Goal: Check status: Check status

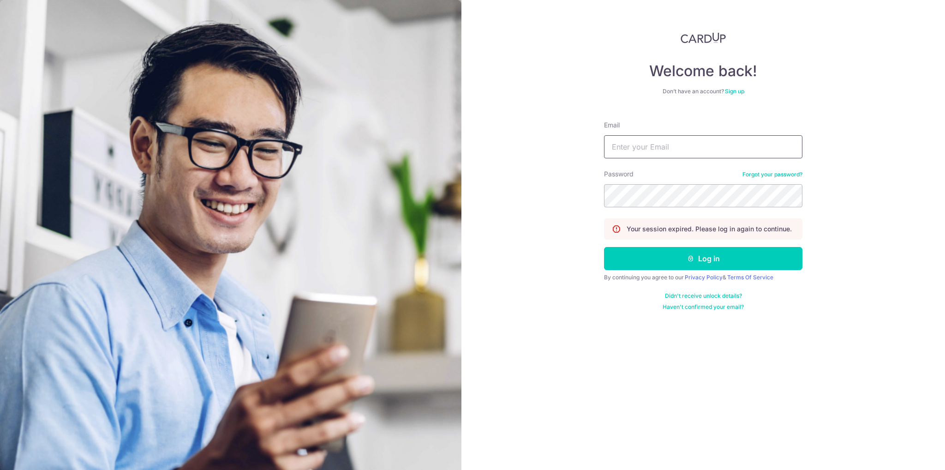
click at [642, 150] on input "Email" at bounding box center [703, 146] width 198 height 23
type input "[EMAIL_ADDRESS][DOMAIN_NAME]"
click at [604, 247] on button "Log in" at bounding box center [703, 258] width 198 height 23
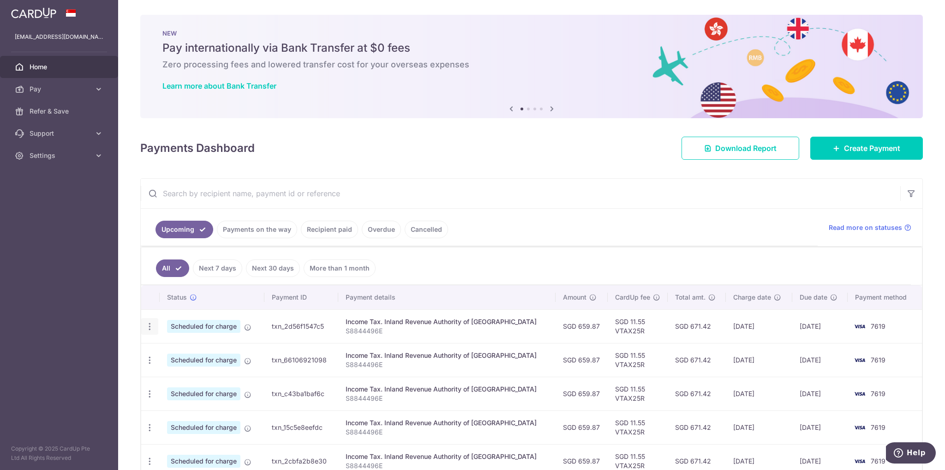
click at [150, 323] on icon "button" at bounding box center [150, 327] width 10 height 10
click at [487, 265] on ul "All Next 7 days Next 30 days More than 1 month" at bounding box center [526, 265] width 770 height 37
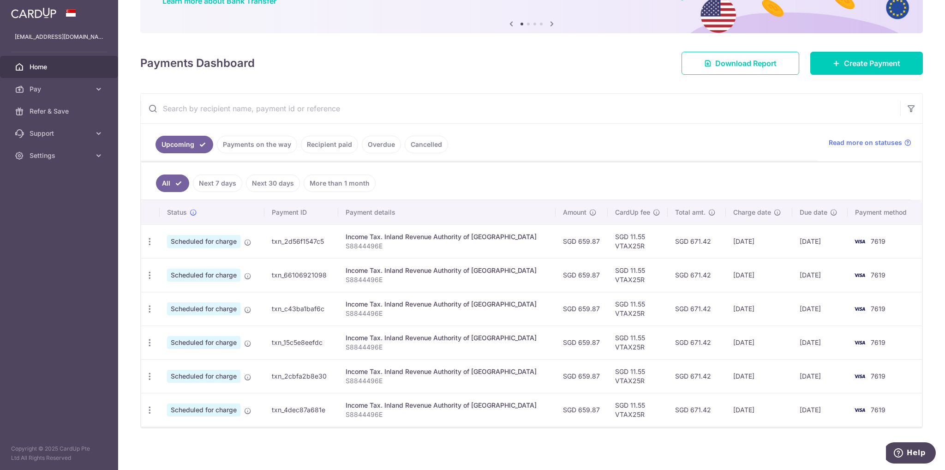
click at [278, 149] on link "Payments on the way" at bounding box center [257, 145] width 80 height 18
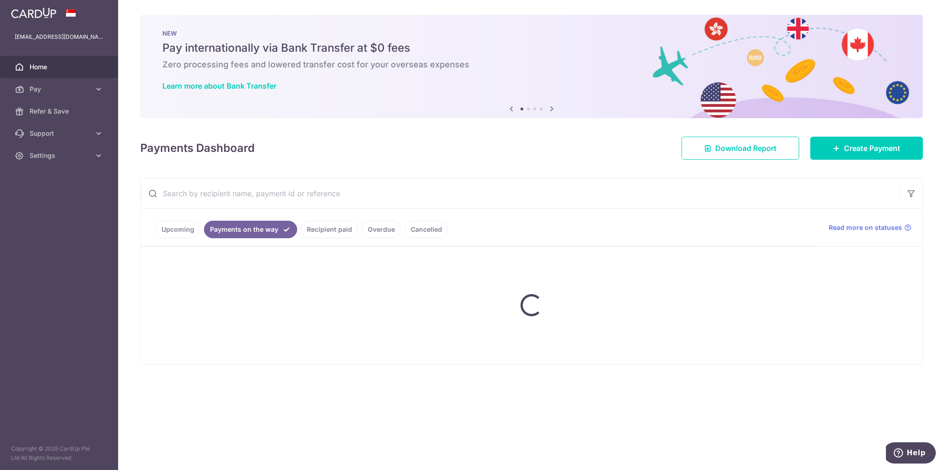
scroll to position [0, 0]
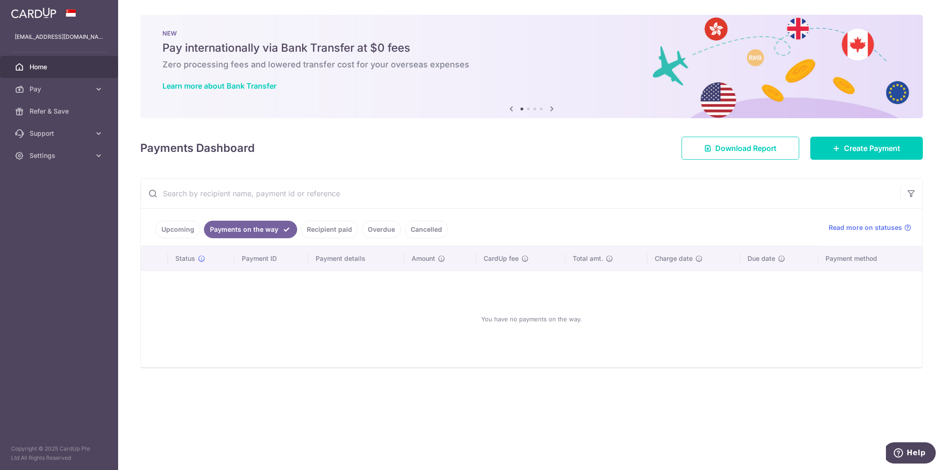
click at [177, 230] on link "Upcoming" at bounding box center [178, 230] width 45 height 18
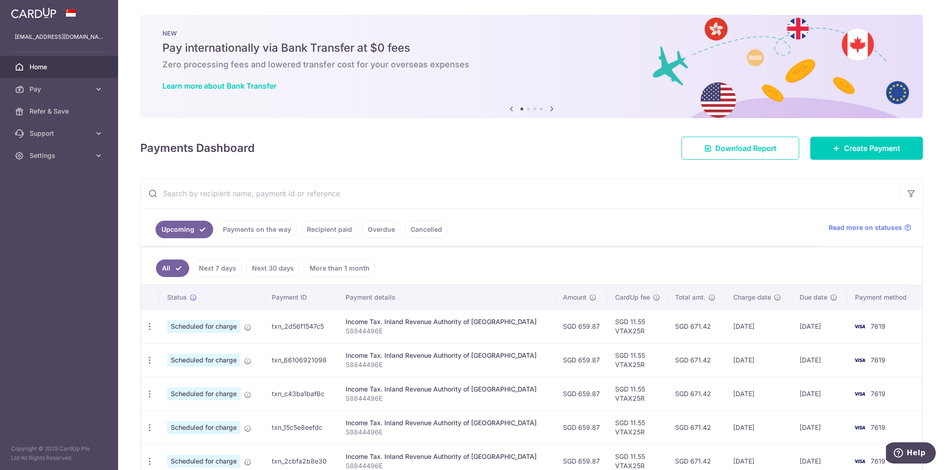
click at [268, 269] on link "Next 30 days" at bounding box center [273, 268] width 54 height 18
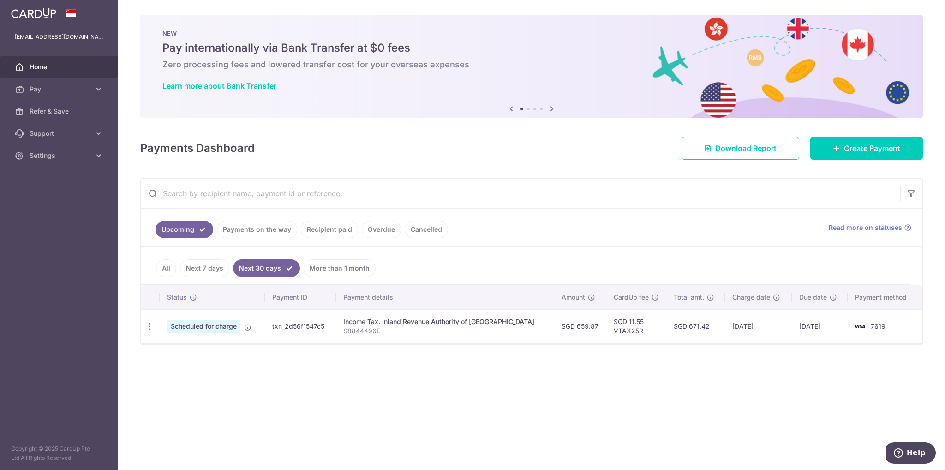
click at [338, 229] on link "Recipient paid" at bounding box center [329, 230] width 57 height 18
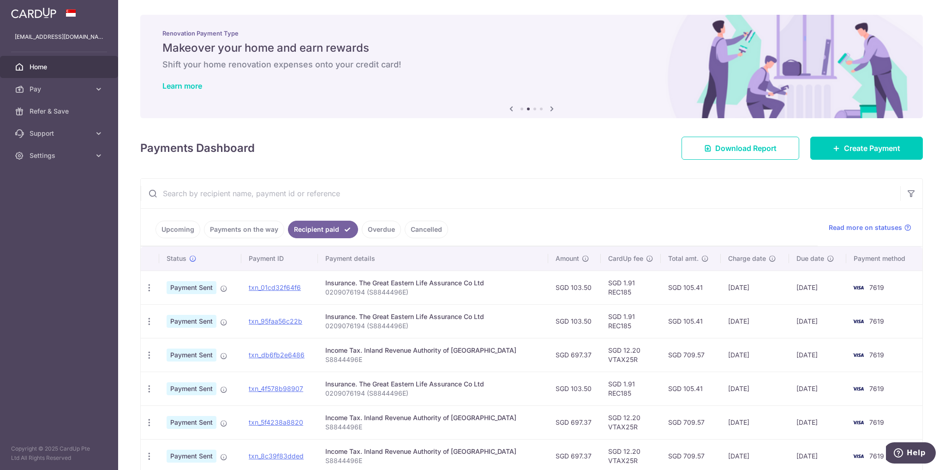
click at [194, 232] on link "Upcoming" at bounding box center [178, 230] width 45 height 18
